Goal: Transaction & Acquisition: Book appointment/travel/reservation

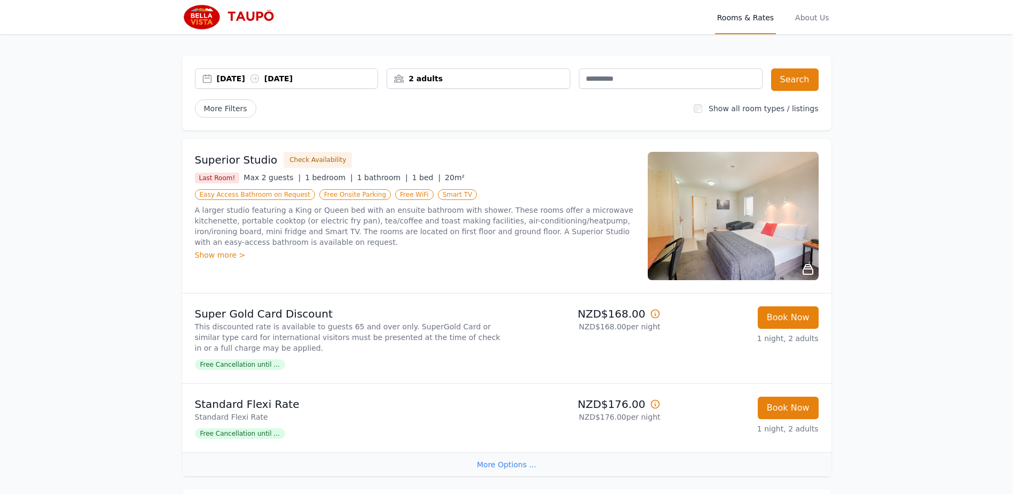
click at [323, 84] on div "[DATE] [DATE]" at bounding box center [287, 78] width 184 height 20
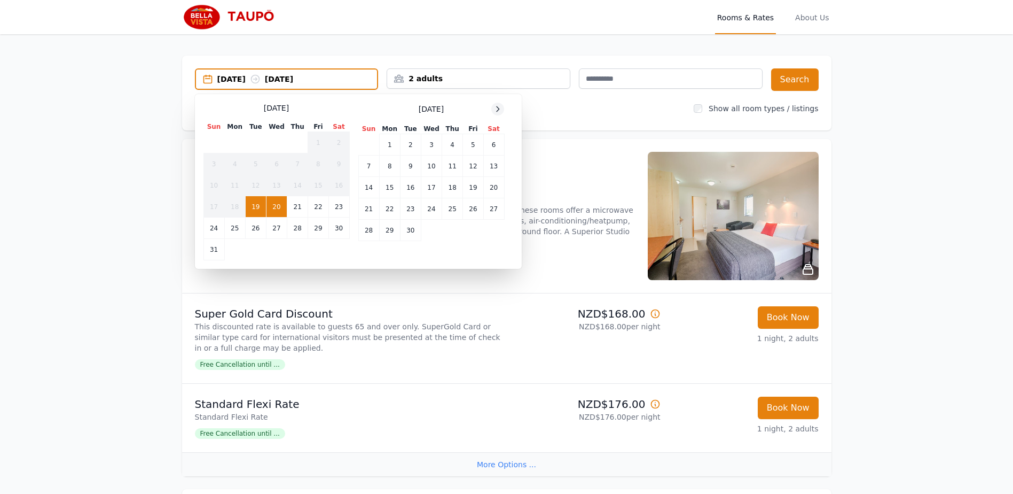
click at [501, 111] on icon at bounding box center [498, 109] width 9 height 9
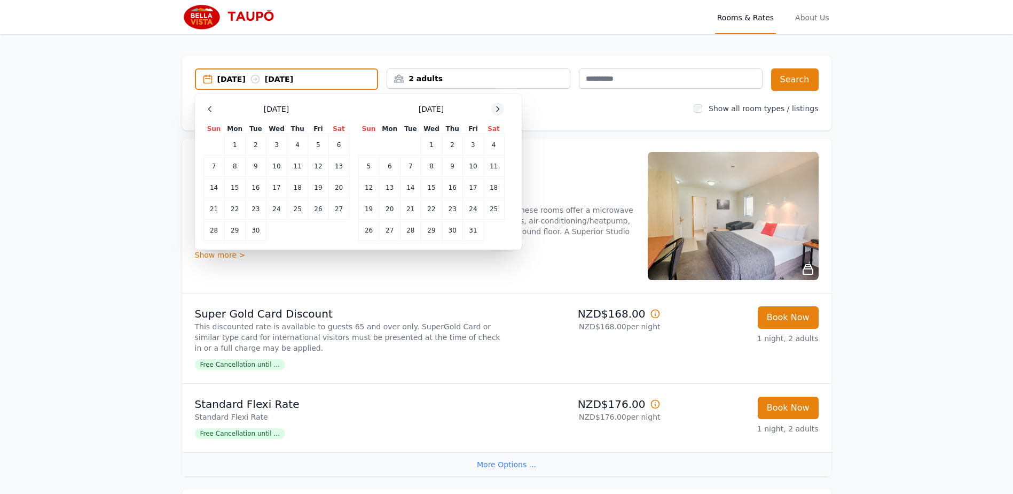
click at [501, 111] on icon at bounding box center [498, 109] width 9 height 9
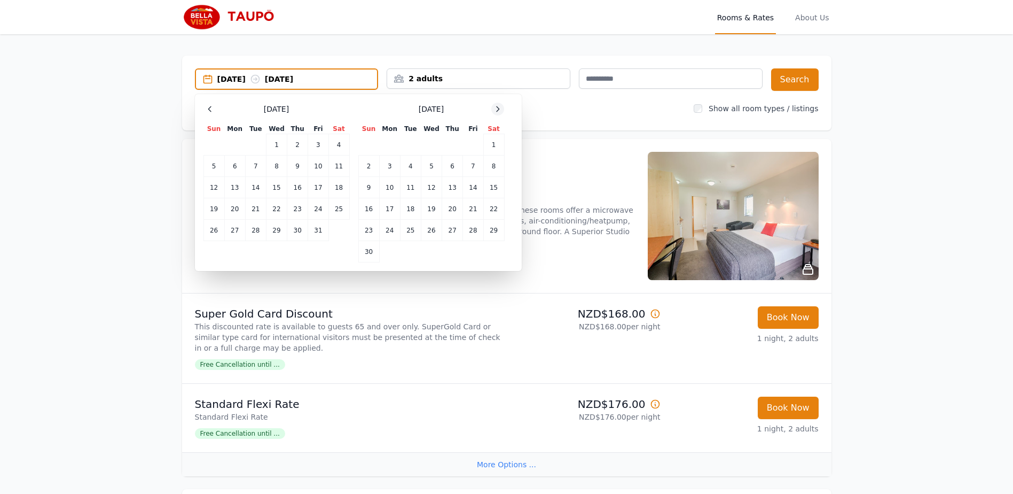
click at [501, 111] on icon at bounding box center [498, 109] width 9 height 9
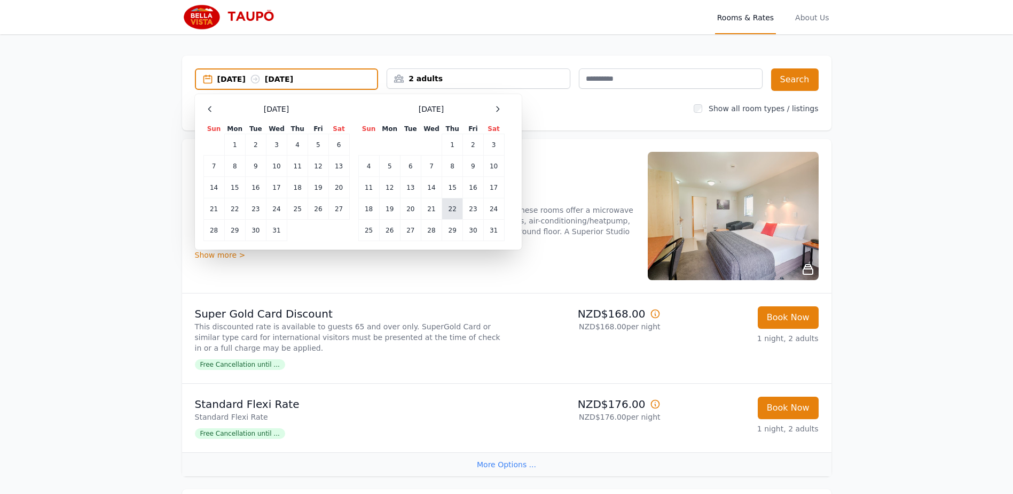
click at [445, 210] on td "22" at bounding box center [452, 208] width 21 height 21
click at [463, 212] on tr "18 19 20 21 22 23 24" at bounding box center [431, 208] width 146 height 21
click at [465, 210] on td "23" at bounding box center [473, 208] width 20 height 21
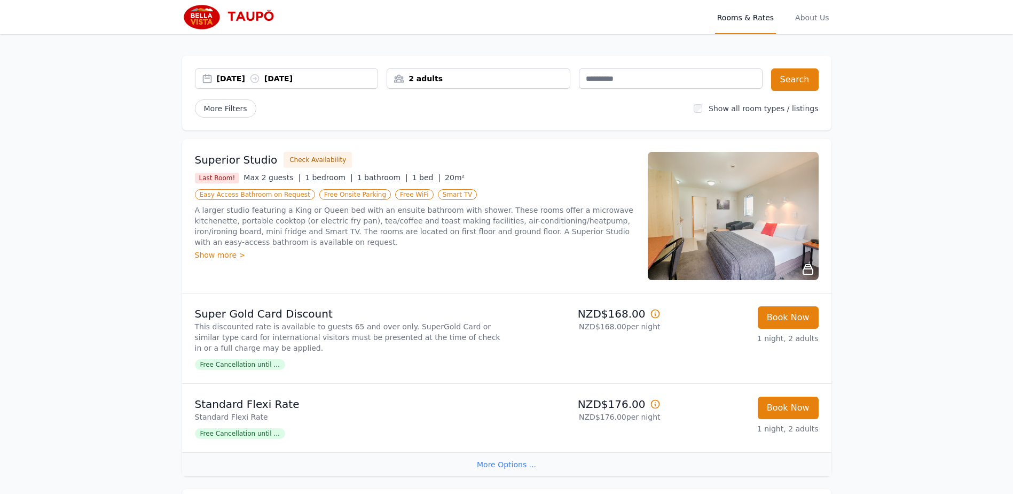
click at [768, 83] on div "[DATE] [DATE] 2 adults Search" at bounding box center [507, 79] width 624 height 22
click at [778, 84] on button "Search" at bounding box center [795, 79] width 48 height 22
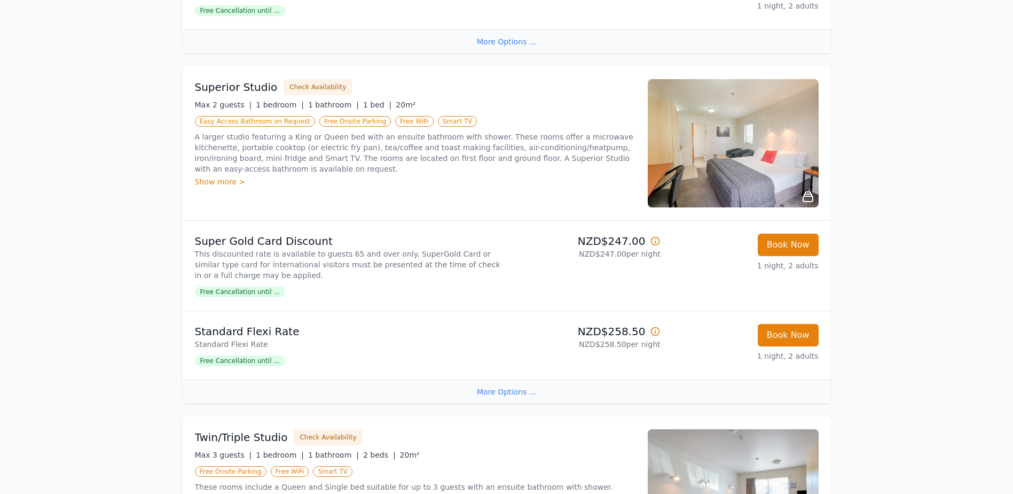
scroll to position [427, 0]
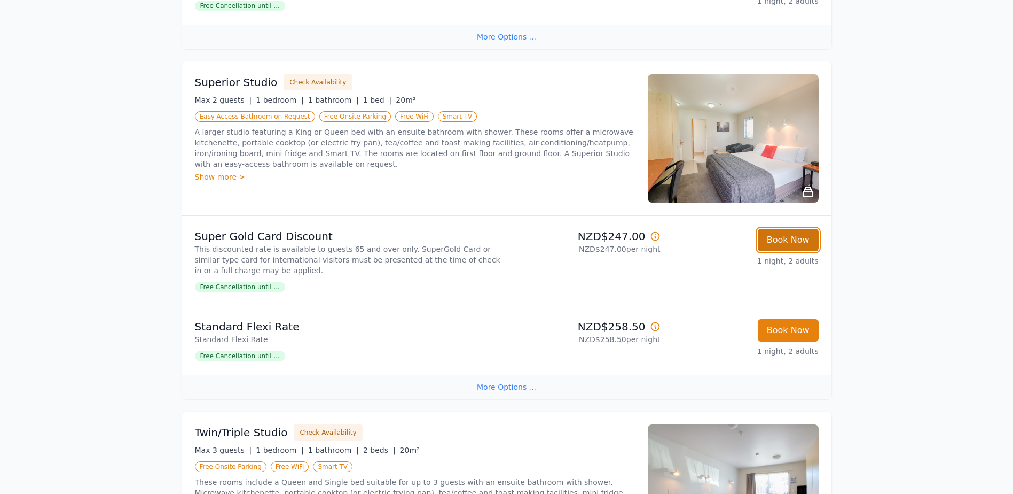
click at [773, 244] on button "Book Now" at bounding box center [788, 240] width 61 height 22
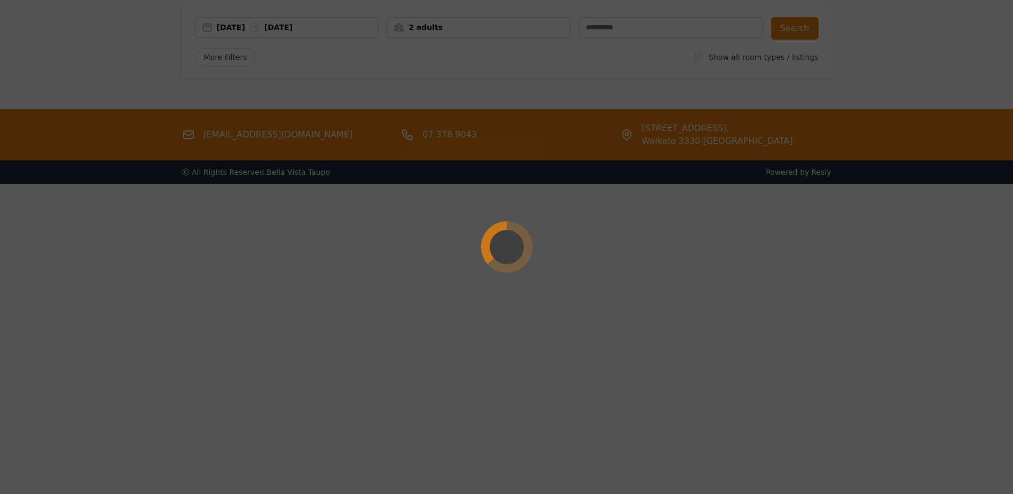
select select "**"
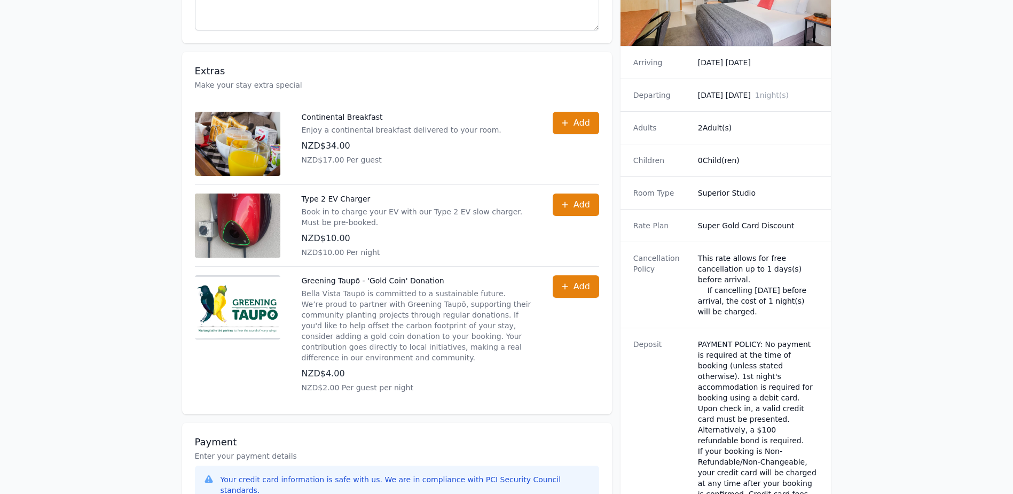
scroll to position [321, 0]
